Goal: Find specific page/section: Find specific page/section

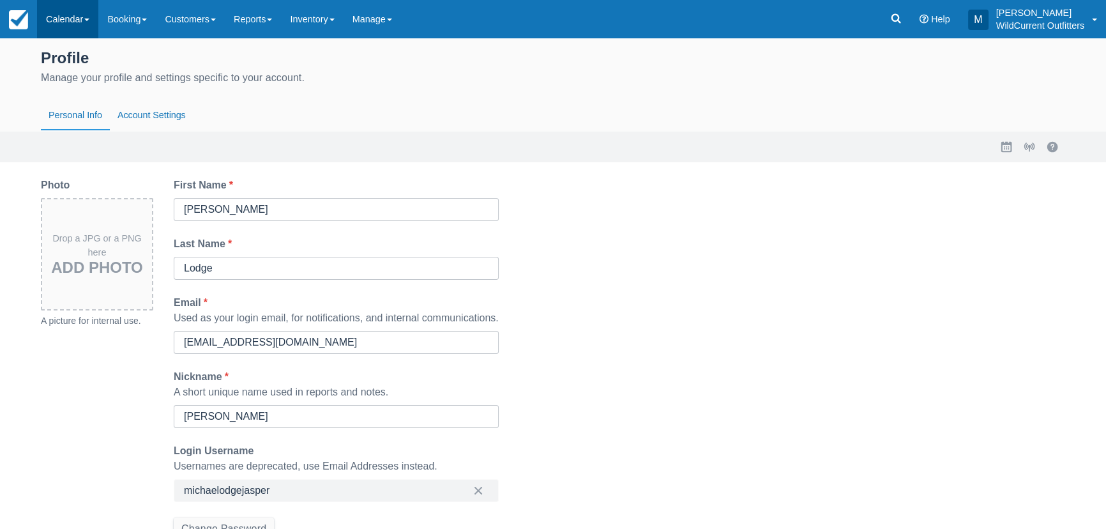
click at [69, 17] on link "Calendar" at bounding box center [67, 19] width 61 height 38
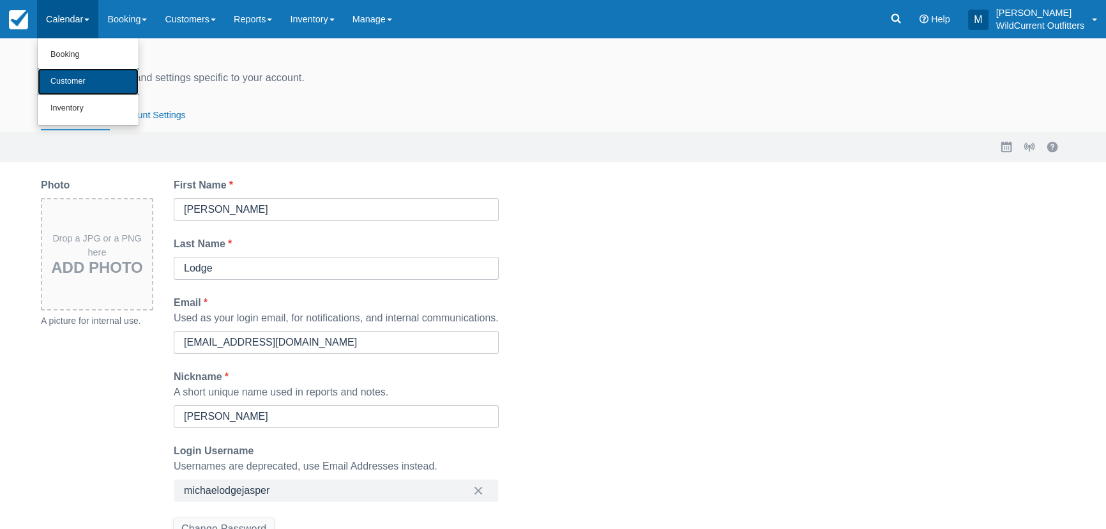
click at [72, 76] on link "Customer" at bounding box center [88, 81] width 101 height 27
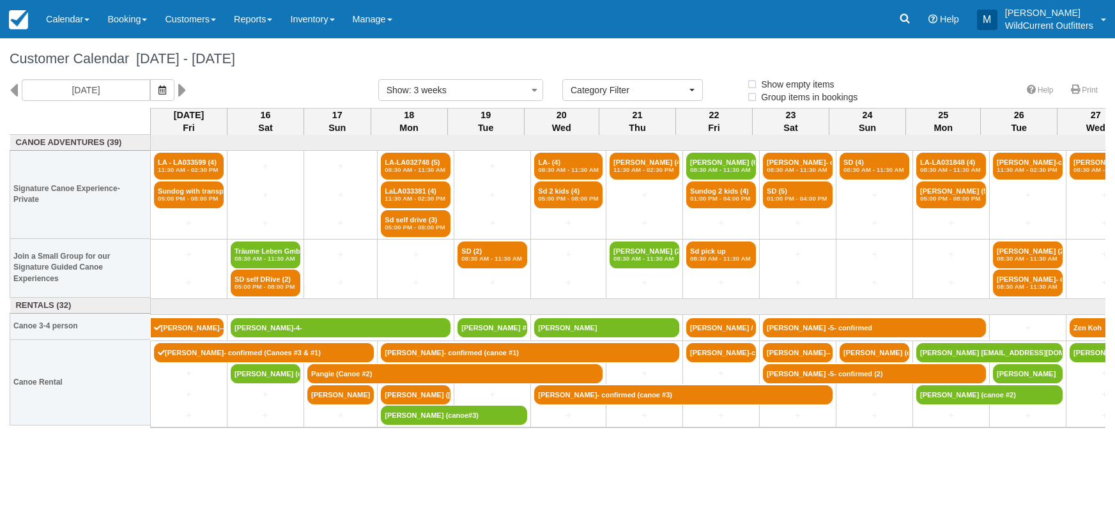
select select
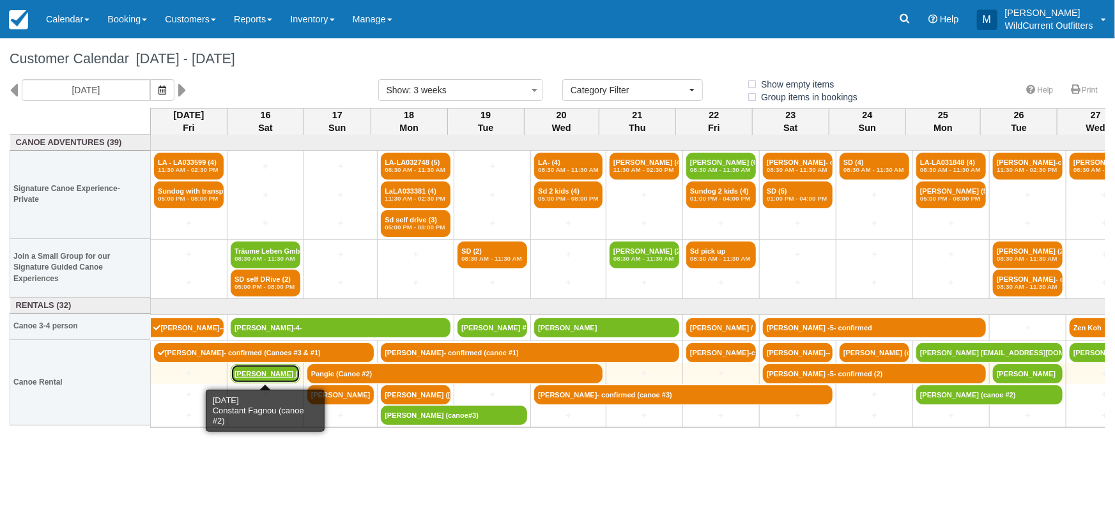
click at [277, 370] on link "Constant Fagnou (can" at bounding box center [266, 373] width 70 height 19
